Goal: Answer question/provide support

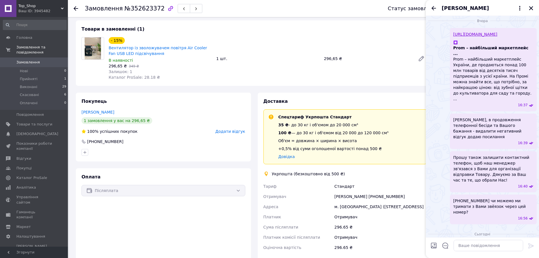
scroll to position [142, 0]
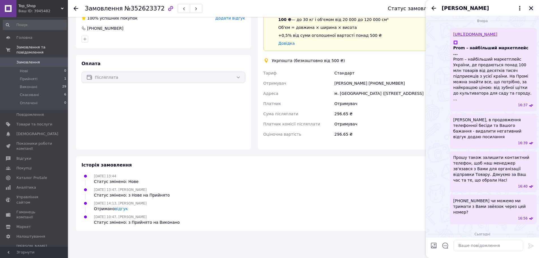
click at [533, 8] on icon "Закрити" at bounding box center [531, 8] width 5 height 5
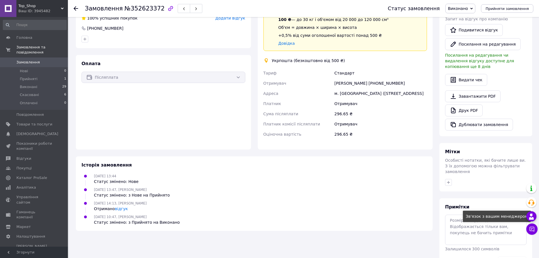
click at [531, 215] on use at bounding box center [531, 216] width 5 height 6
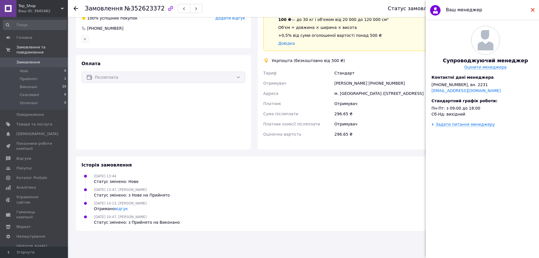
click at [532, 8] on icon at bounding box center [533, 10] width 4 height 4
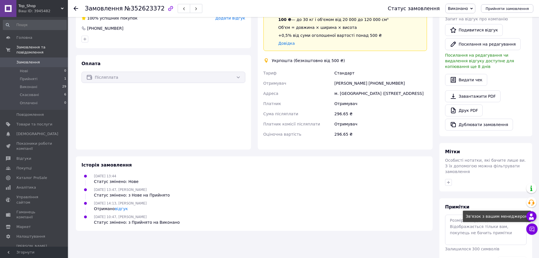
click at [532, 215] on use at bounding box center [531, 216] width 5 height 6
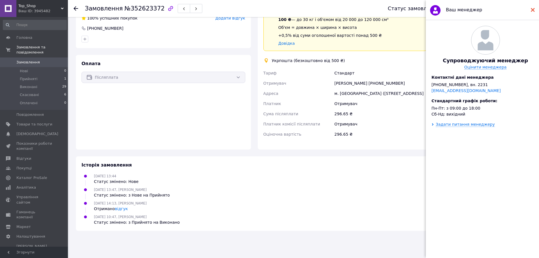
click at [534, 9] on use at bounding box center [533, 10] width 4 height 4
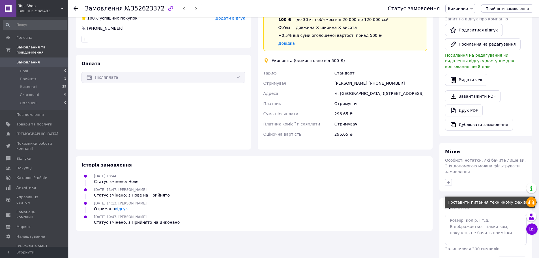
click at [532, 202] on icon at bounding box center [531, 202] width 7 height 7
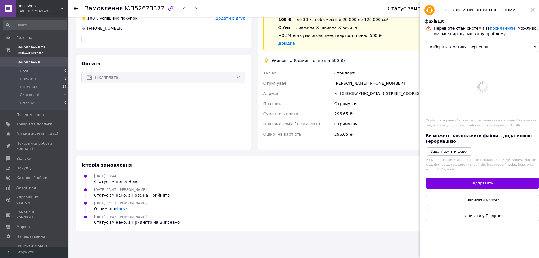
scroll to position [0, 0]
click at [462, 51] on span "Виберіть тематику звернення" at bounding box center [483, 47] width 114 height 10
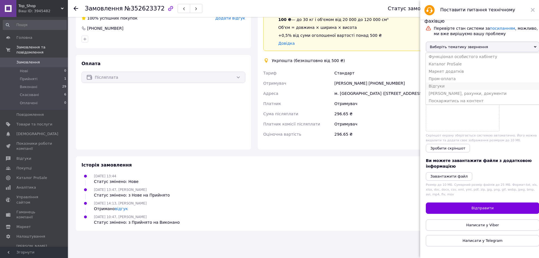
click at [465, 89] on li "Відгуки" at bounding box center [483, 85] width 114 height 7
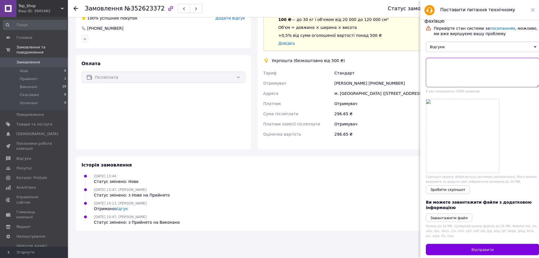
click at [460, 66] on textarea at bounding box center [483, 72] width 114 height 29
click at [431, 70] on textarea "Доброго дня. Замовнику надійшов товар, та в період експлуатації через тиждень в…" at bounding box center [483, 72] width 114 height 29
click at [526, 70] on textarea "Доброго дня. Замовнику надійшов товар, та в період єксплуатації через тиждень в…" at bounding box center [483, 72] width 114 height 29
click at [442, 73] on textarea "Доброго дня. Замовнику надійшов товар, та в період єксплуатації через тиждень в…" at bounding box center [483, 72] width 114 height 29
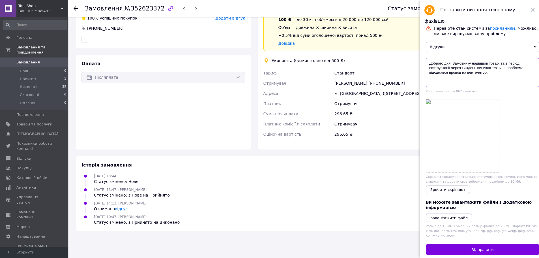
drag, startPoint x: 442, startPoint y: 73, endPoint x: 478, endPoint y: 70, distance: 36.9
click at [478, 70] on textarea "Доброго дня. Замовнику надійшов товар, та в період єксплуатації через тиждень в…" at bounding box center [483, 72] width 114 height 29
click at [490, 74] on textarea "Доброго дня. Замовнику надійшов товар, та в період єксплуатації через тиждень в…" at bounding box center [483, 72] width 114 height 29
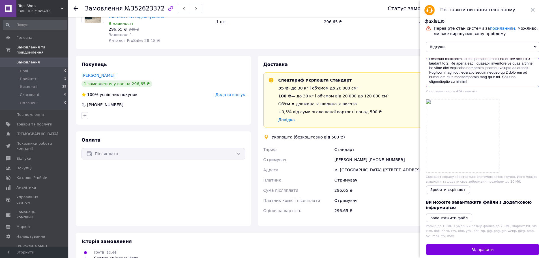
scroll to position [57, 0]
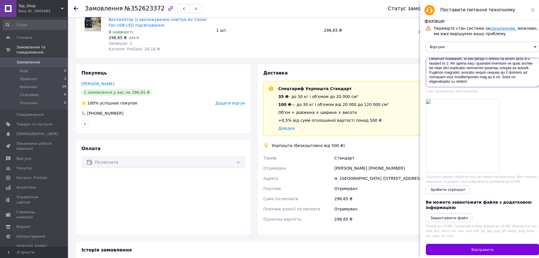
type textarea "Loremip dol. Sitametco adipisci elits, do e tempor incididuntut labor etdolor m…"
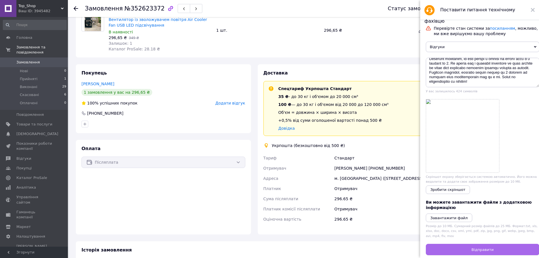
click at [501, 253] on button "Відправити" at bounding box center [483, 249] width 114 height 11
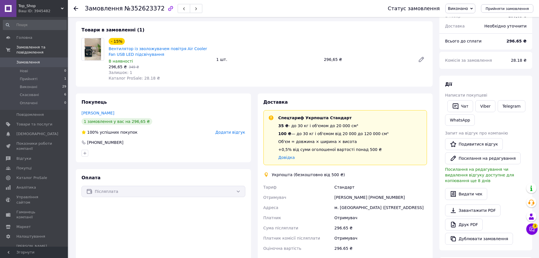
scroll to position [0, 0]
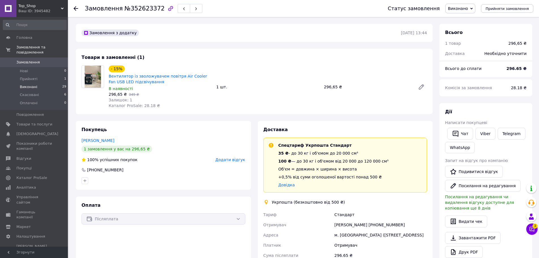
click at [29, 84] on span "Виконані" at bounding box center [29, 86] width 18 height 5
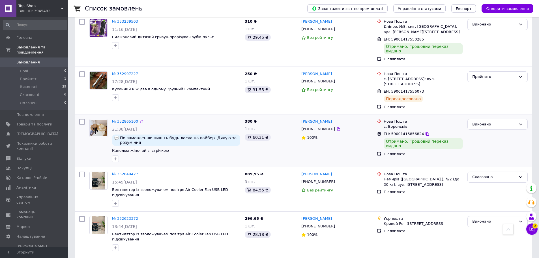
scroll to position [623, 0]
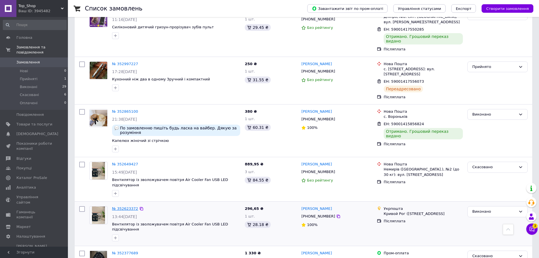
click at [125, 206] on link "№ 352623372" at bounding box center [125, 208] width 26 height 4
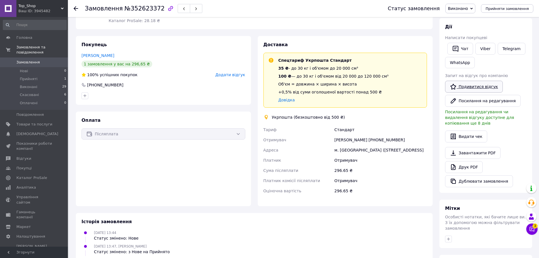
scroll to position [57, 0]
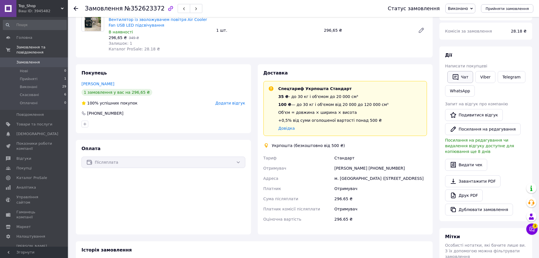
click at [463, 75] on button "Чат" at bounding box center [461, 77] width 26 height 12
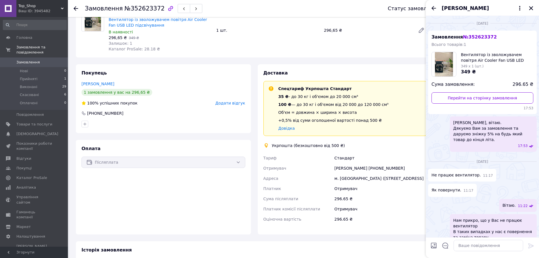
scroll to position [384, 0]
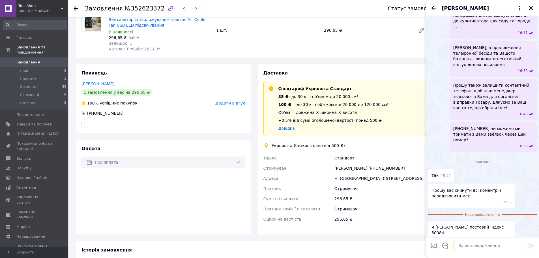
click at [480, 245] on textarea at bounding box center [489, 245] width 70 height 11
type textarea "[PERSON_NAME], дякуємо за данні. Технічно не справний вентелятор можете відправ…"
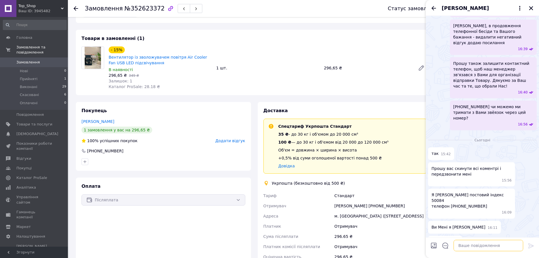
scroll to position [57, 0]
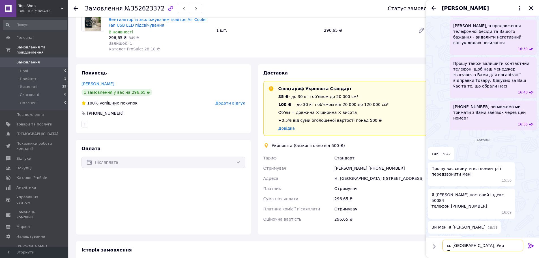
paste textarea "65044"
click at [475, 245] on textarea "м. [GEOGRAPHIC_DATA], Укр Пошта [GEOGRAPHIC_DATA][PERSON_NAME], тел." at bounding box center [483, 242] width 81 height 17
click at [497, 246] on textarea "м. [GEOGRAPHIC_DATA], Укр Пошта 65044 [PERSON_NAME], тел." at bounding box center [483, 242] width 81 height 17
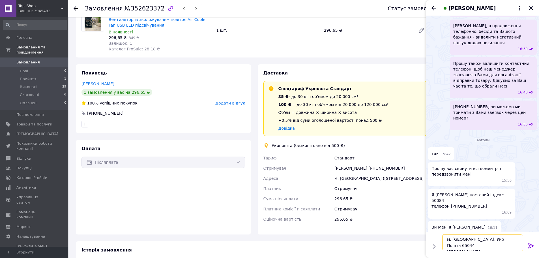
type textarea "м. [GEOGRAPHIC_DATA], Укр Пошта 65044 [PERSON_NAME], тел. [PHONE_NUMBER]"
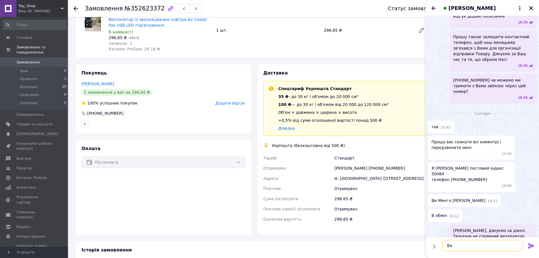
type textarea "В"
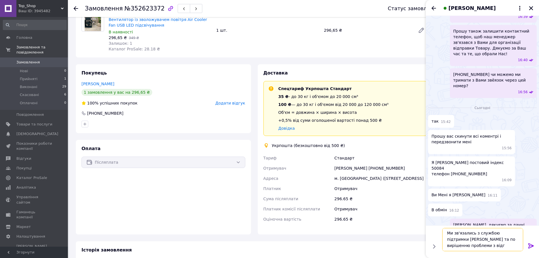
scroll to position [1, 0]
click at [515, 238] on textarea "Ми зв'язались з службою підтримки [PERSON_NAME] та по вирішенню проблеми з відг…" at bounding box center [483, 239] width 81 height 23
click at [495, 249] on textarea "Ми зв'язались з службою підтримки [PERSON_NAME] та по вирішенню проблеми з нега…" at bounding box center [483, 239] width 81 height 23
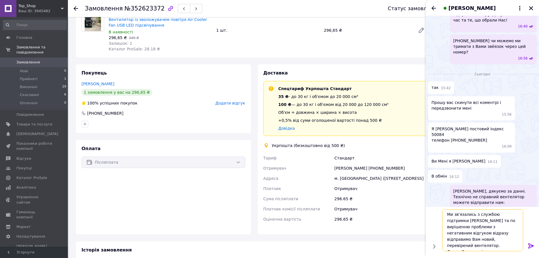
type textarea "Ми зв'язались з службою підтримки [PERSON_NAME] та по вирішенню проблеми з нега…"
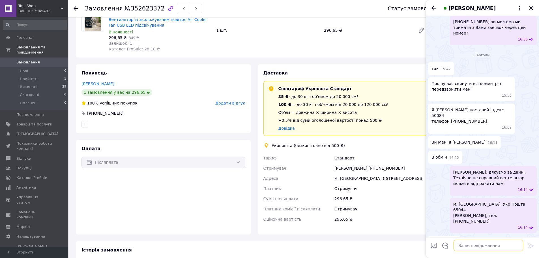
scroll to position [506, 0]
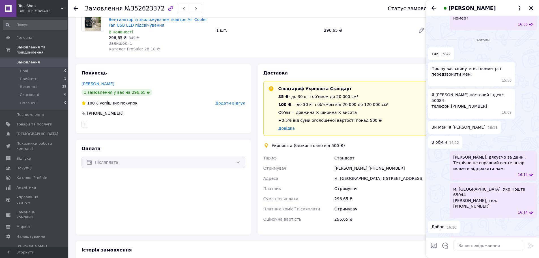
click at [534, 8] on button "Закрити" at bounding box center [531, 8] width 7 height 7
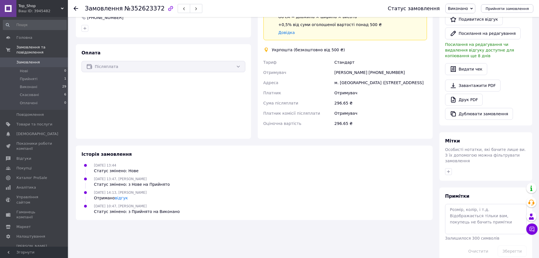
scroll to position [0, 0]
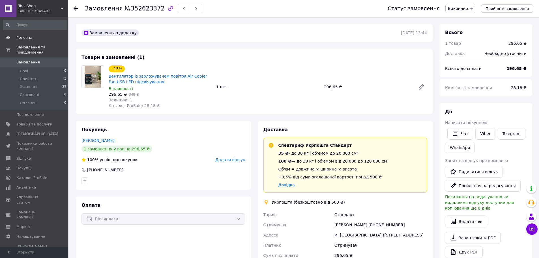
click at [38, 38] on span "Головна" at bounding box center [34, 37] width 36 height 5
